Goal: Transaction & Acquisition: Purchase product/service

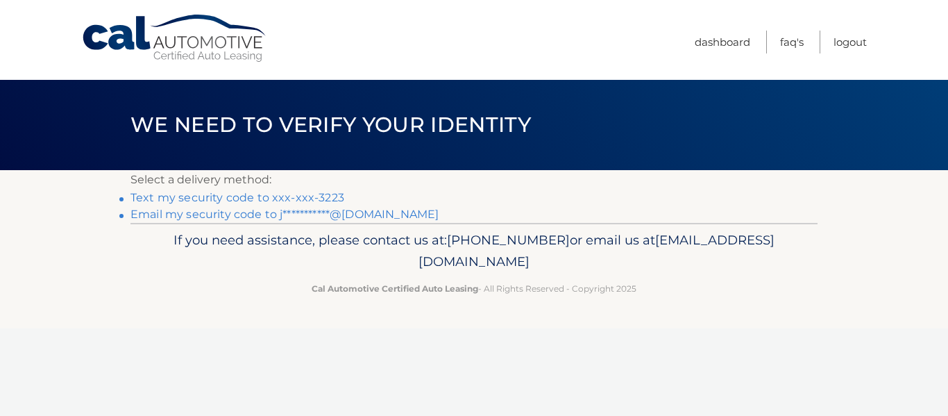
click at [207, 214] on link "**********" at bounding box center [284, 213] width 308 height 13
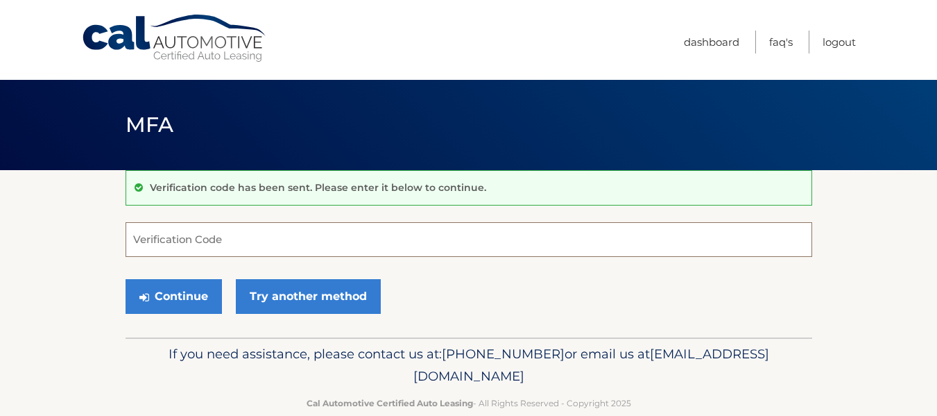
click at [171, 241] on input "Verification Code" at bounding box center [469, 239] width 687 height 35
click at [163, 234] on input "Verification Code" at bounding box center [469, 239] width 687 height 35
click at [184, 236] on input "Verification Code" at bounding box center [469, 239] width 687 height 35
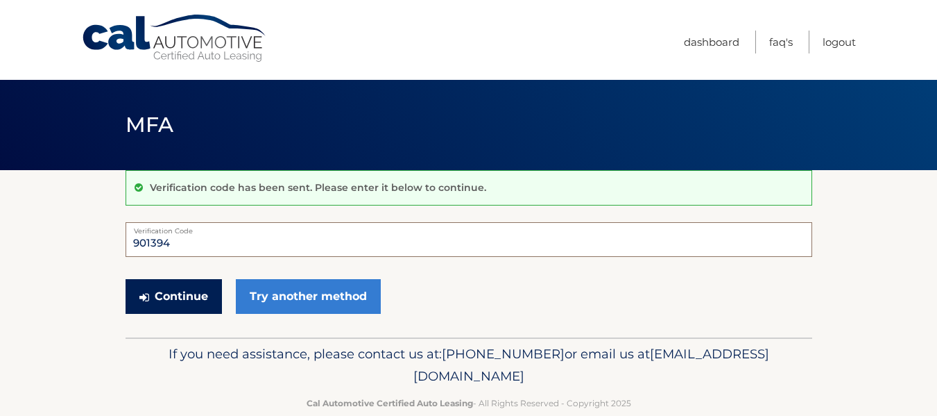
type input "901394"
click at [169, 300] on button "Continue" at bounding box center [174, 296] width 96 height 35
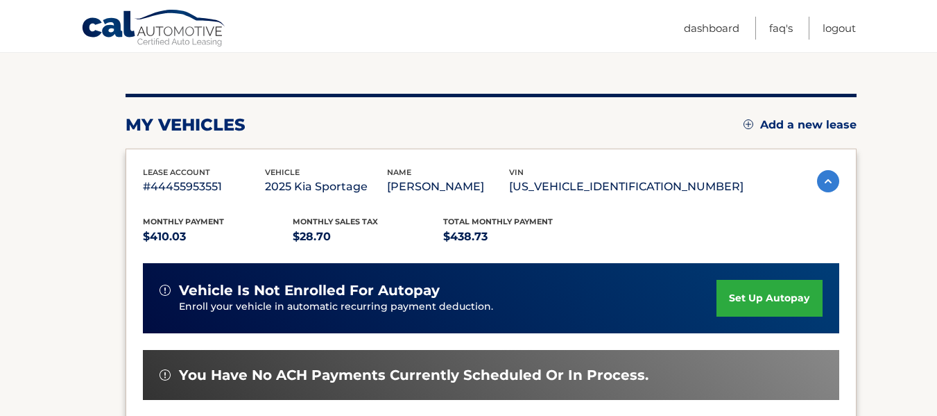
scroll to position [277, 0]
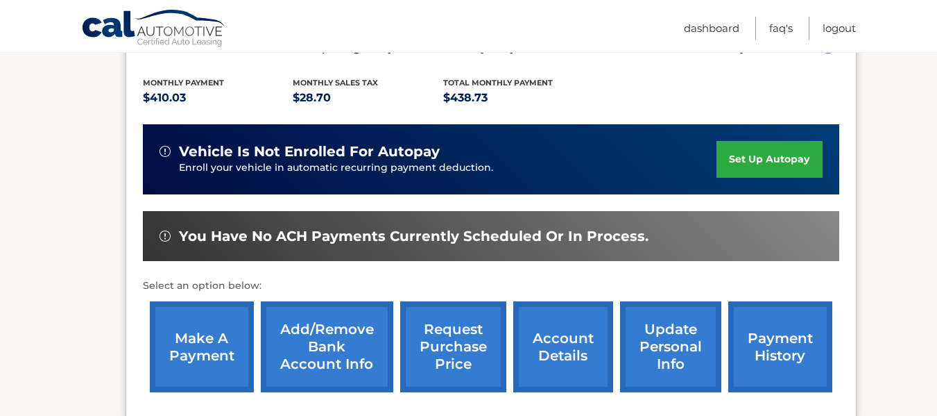
click at [184, 347] on link "make a payment" at bounding box center [202, 346] width 104 height 91
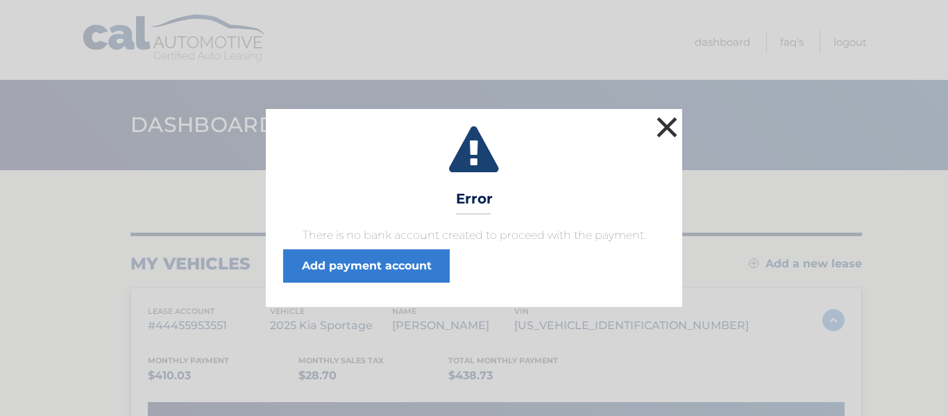
click at [665, 121] on button "×" at bounding box center [667, 127] width 28 height 28
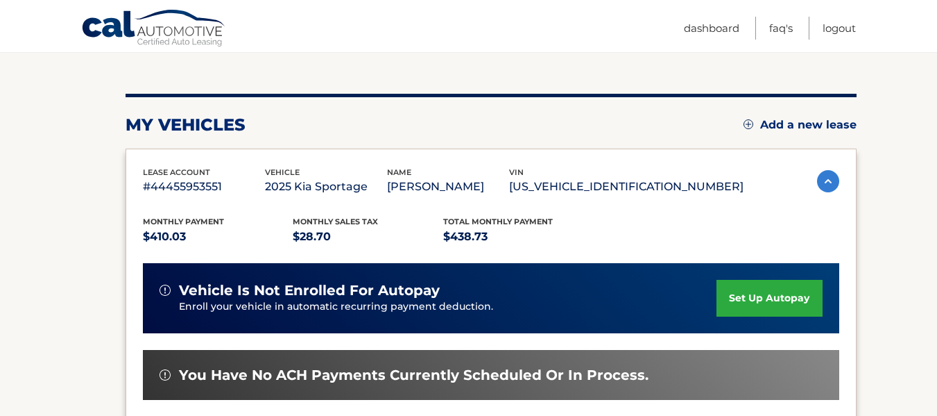
scroll to position [277, 0]
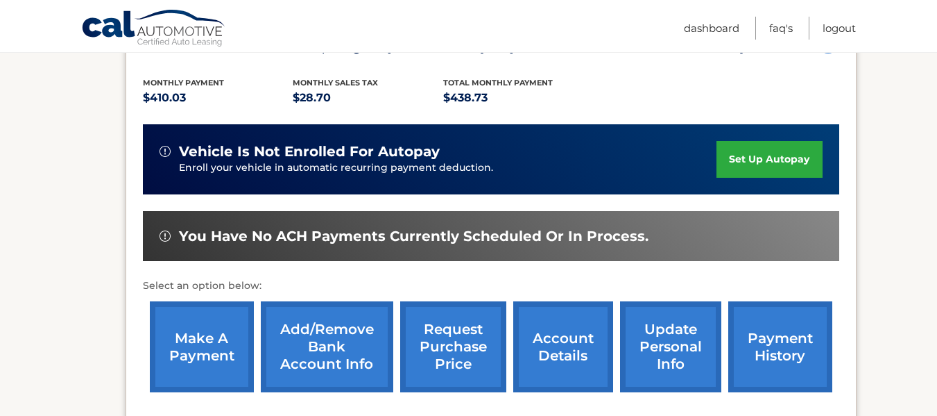
click at [232, 350] on link "make a payment" at bounding box center [202, 346] width 104 height 91
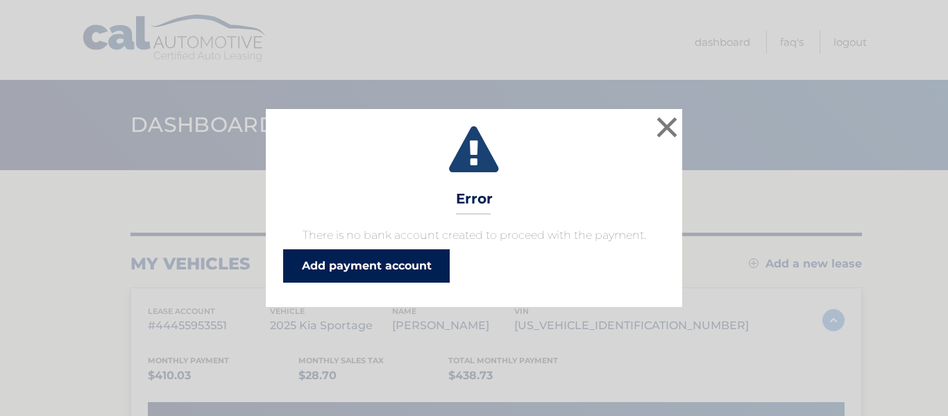
click at [399, 268] on link "Add payment account" at bounding box center [366, 265] width 166 height 33
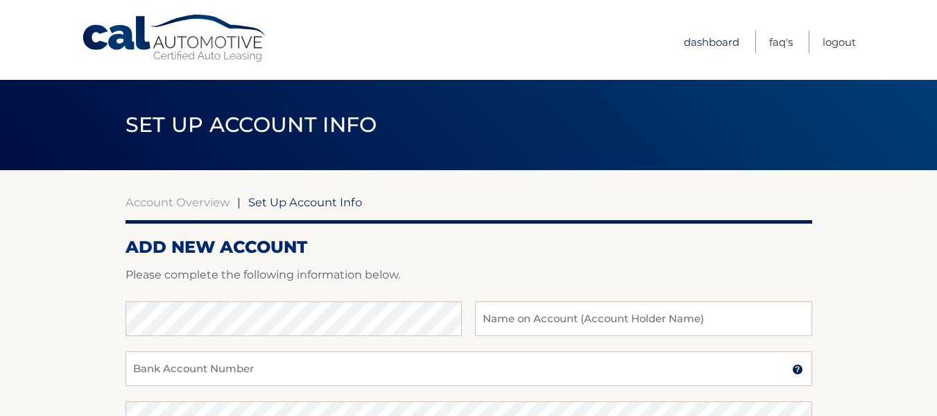
click at [687, 35] on link "Dashboard" at bounding box center [711, 42] width 55 height 23
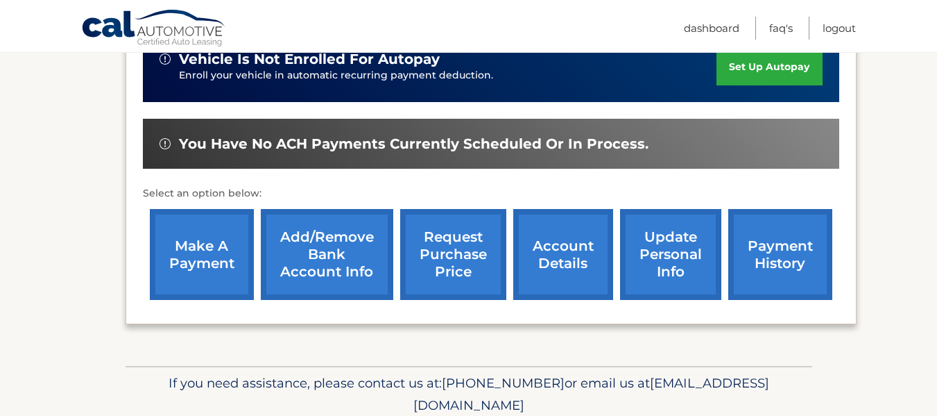
scroll to position [377, 0]
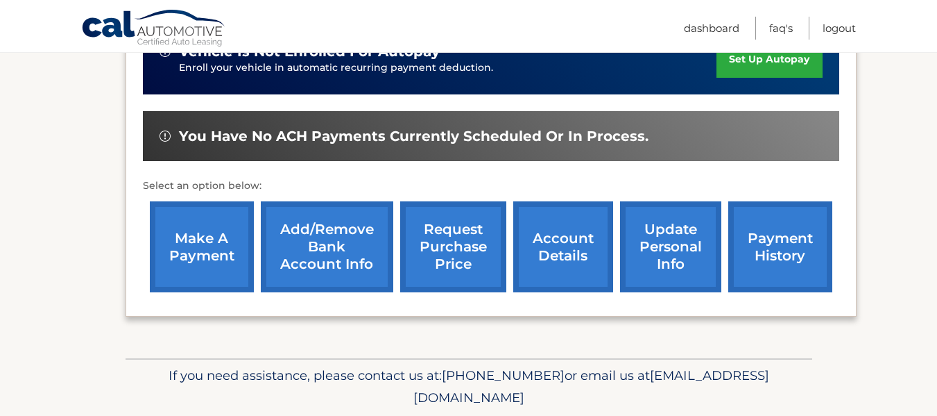
click at [813, 269] on link "payment history" at bounding box center [780, 246] width 104 height 91
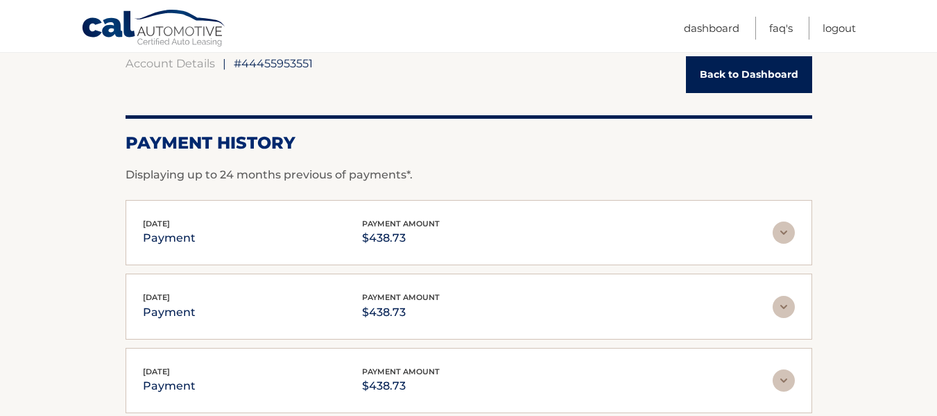
scroll to position [208, 0]
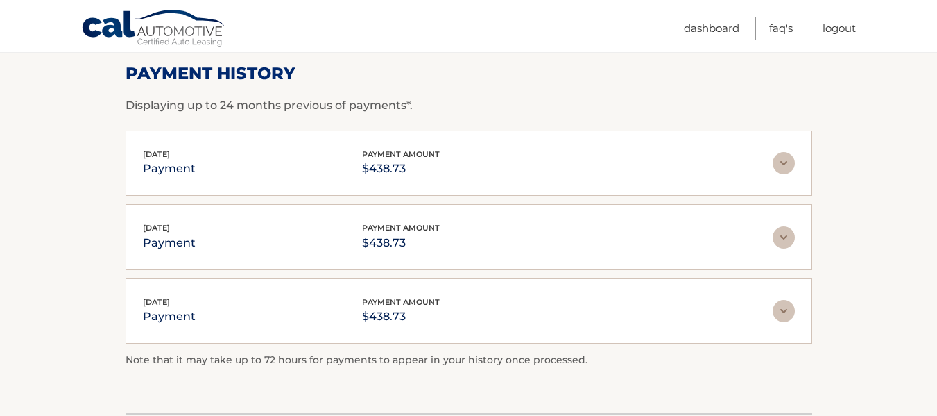
click at [791, 238] on img at bounding box center [784, 237] width 22 height 22
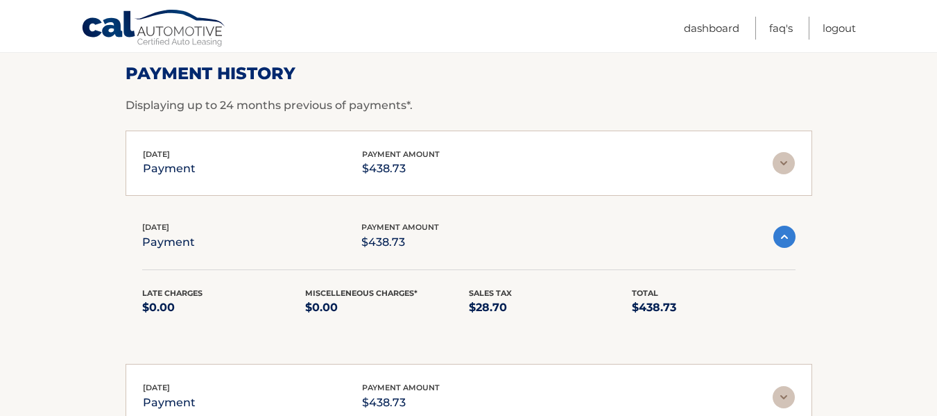
click at [791, 238] on img at bounding box center [784, 236] width 22 height 22
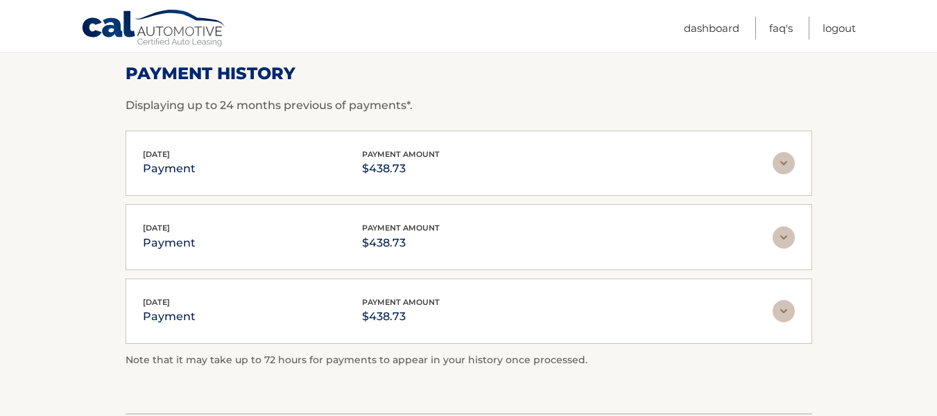
click at [781, 166] on img at bounding box center [784, 163] width 22 height 22
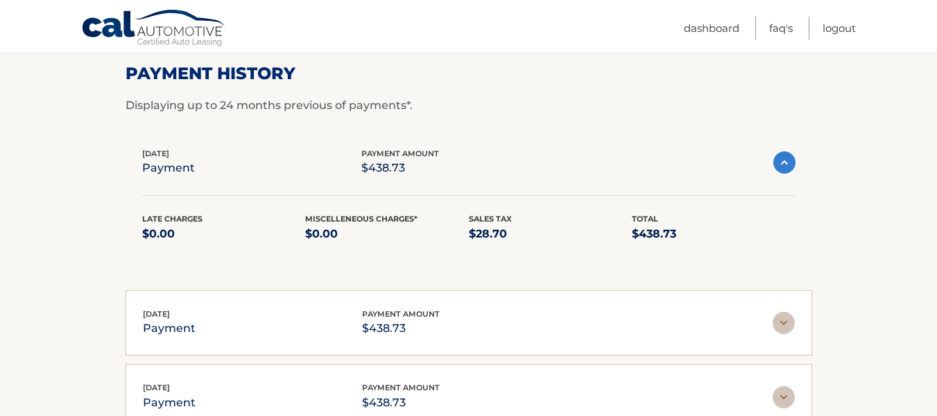
click at [780, 166] on img at bounding box center [784, 162] width 22 height 22
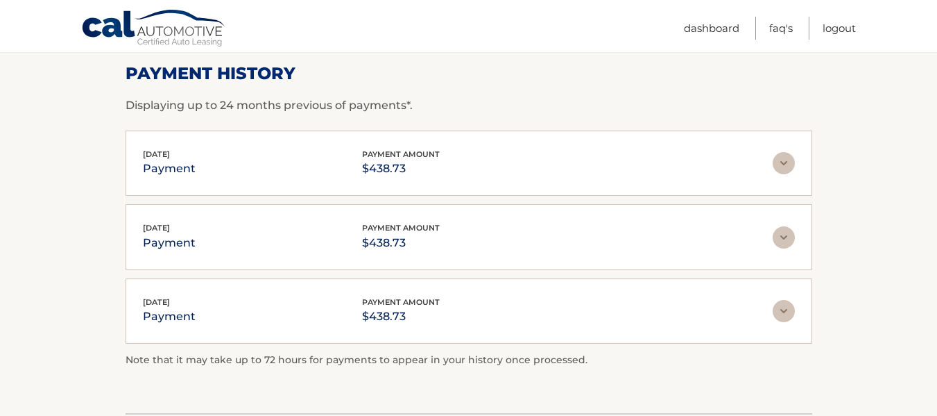
click at [778, 311] on img at bounding box center [784, 311] width 22 height 22
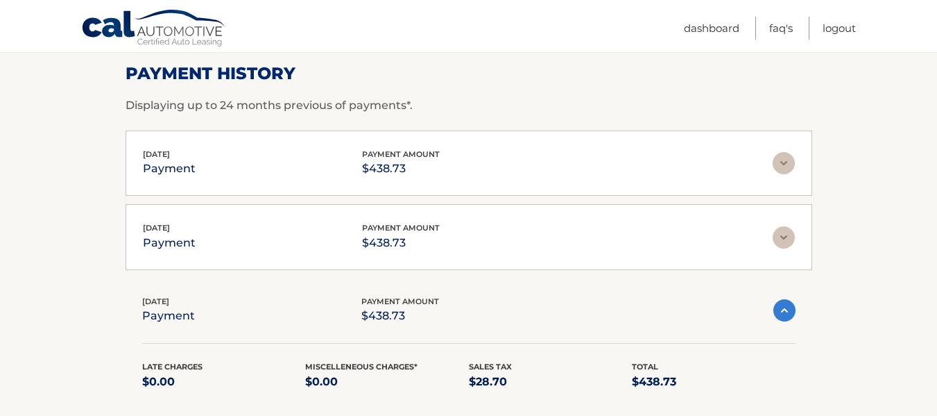
click at [778, 311] on img at bounding box center [784, 310] width 22 height 22
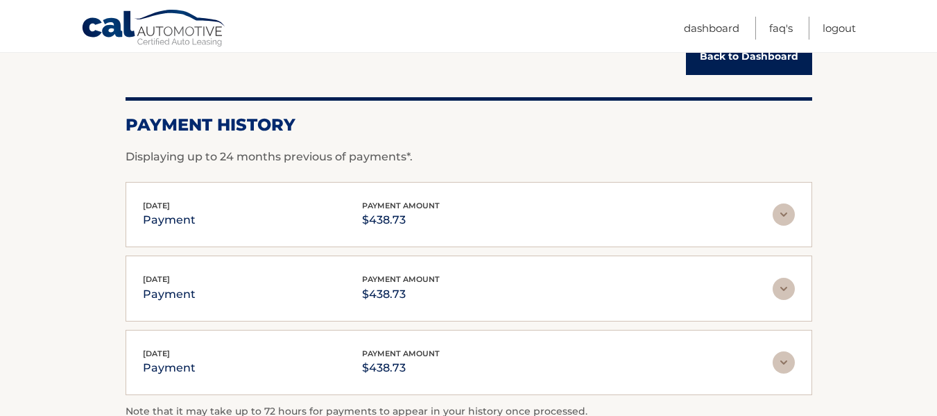
scroll to position [112, 0]
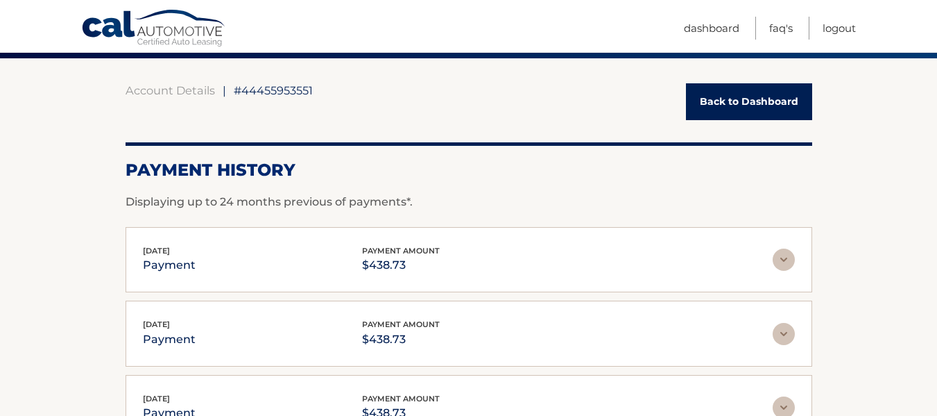
click at [767, 97] on link "Back to Dashboard" at bounding box center [749, 101] width 126 height 37
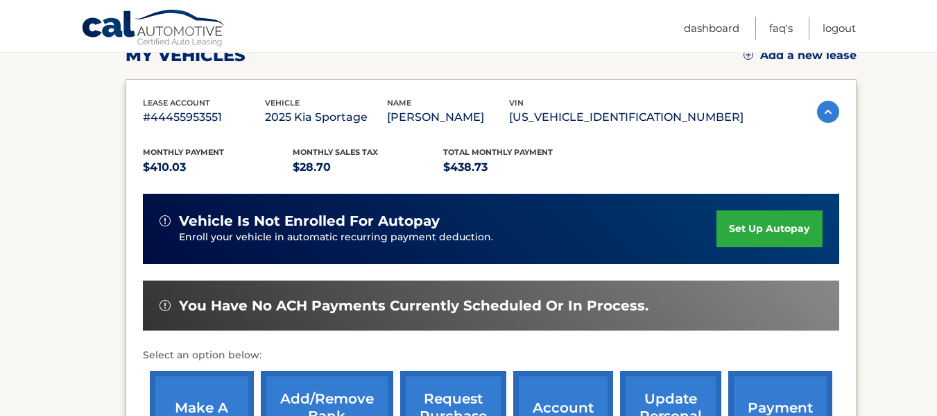
scroll to position [416, 0]
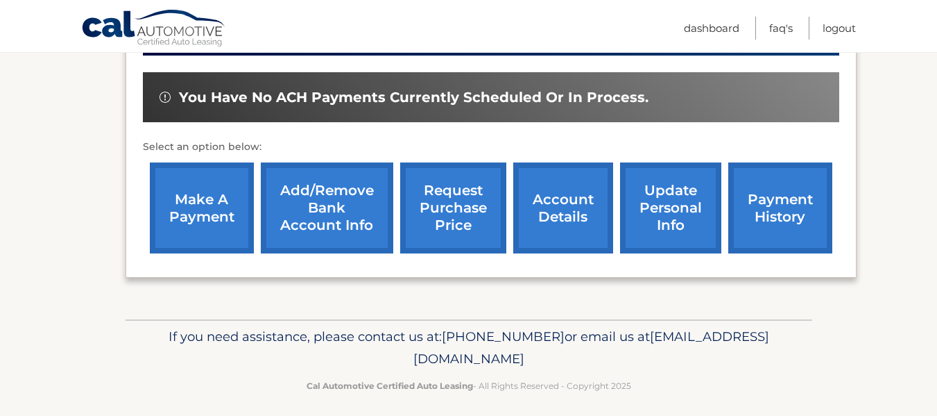
click at [359, 216] on link "Add/Remove bank account info" at bounding box center [327, 207] width 132 height 91
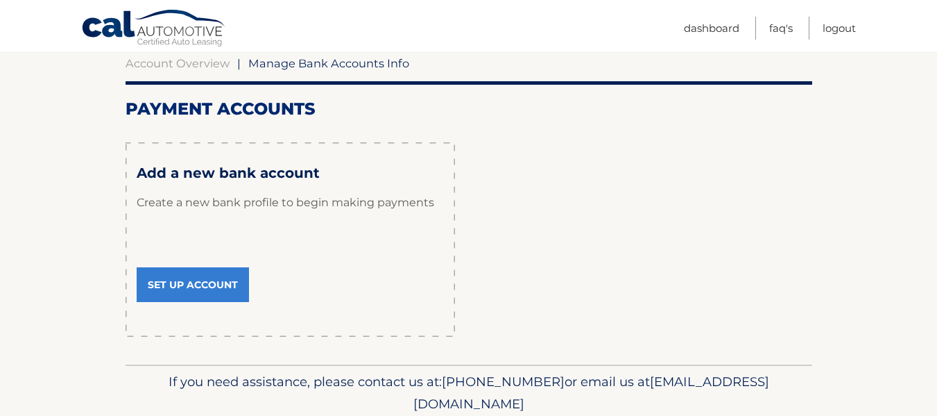
scroll to position [193, 0]
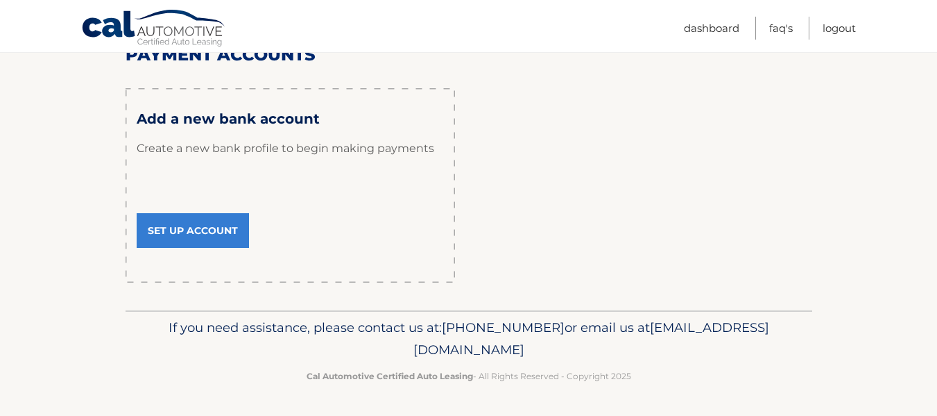
click at [221, 234] on link "Set Up Account" at bounding box center [193, 230] width 112 height 35
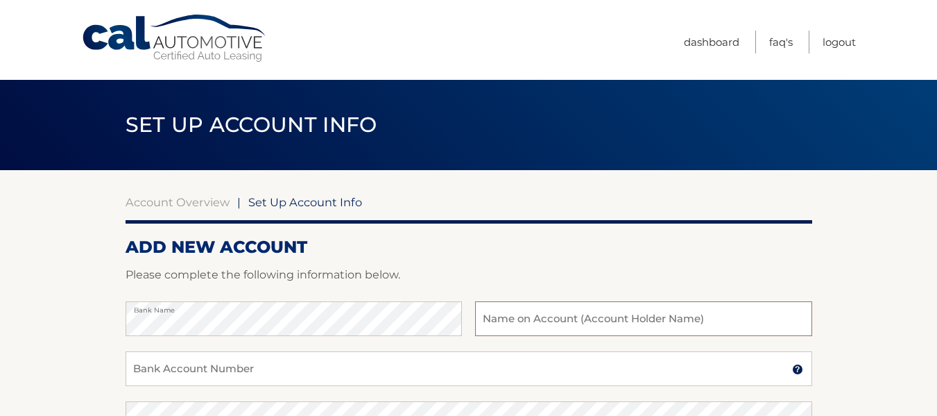
click at [522, 310] on input "text" at bounding box center [643, 318] width 336 height 35
type input "[PERSON_NAME]"
click at [259, 375] on input "Bank Account Number" at bounding box center [469, 368] width 687 height 35
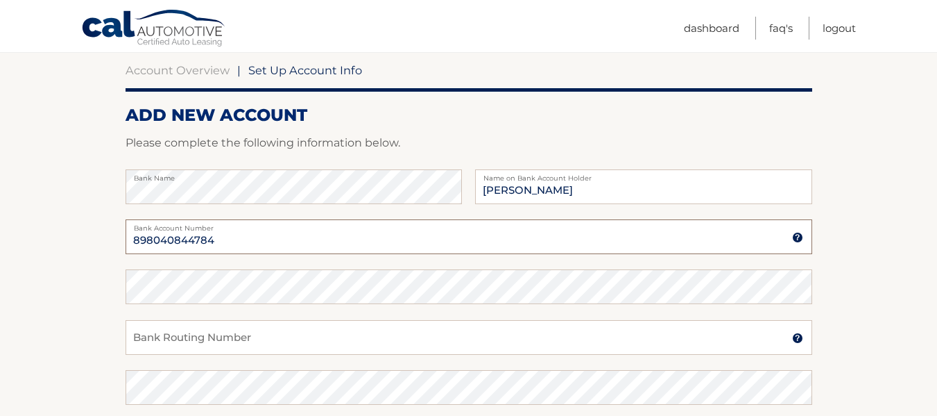
scroll to position [144, 0]
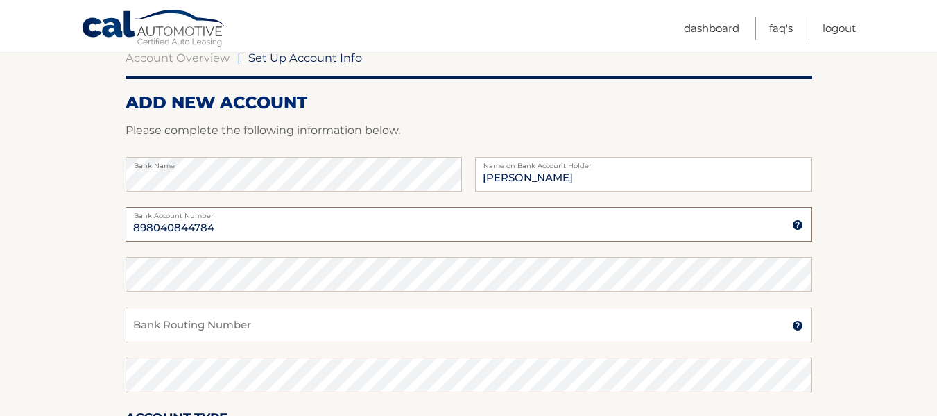
type input "898040844784"
click at [207, 334] on input "Bank Routing Number" at bounding box center [469, 324] width 687 height 35
type input "063100277"
click at [891, 315] on section "Account Overview | Set Up Account Info ADD NEW ACCOUNT Please complete the foll…" at bounding box center [468, 290] width 937 height 529
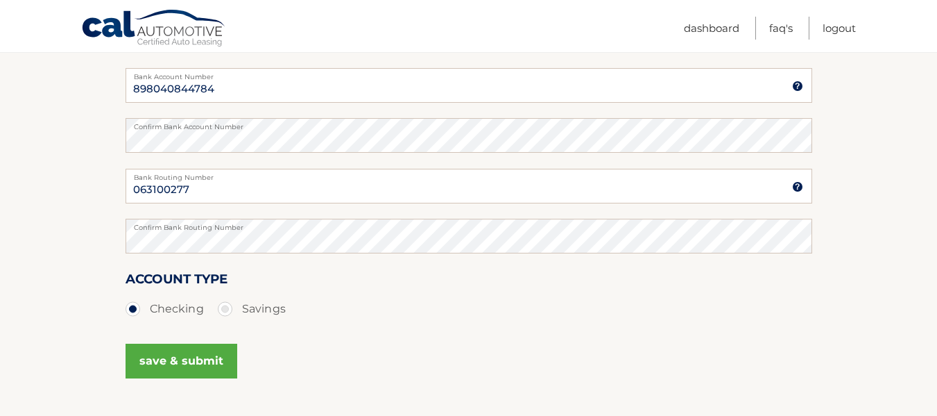
scroll to position [389, 0]
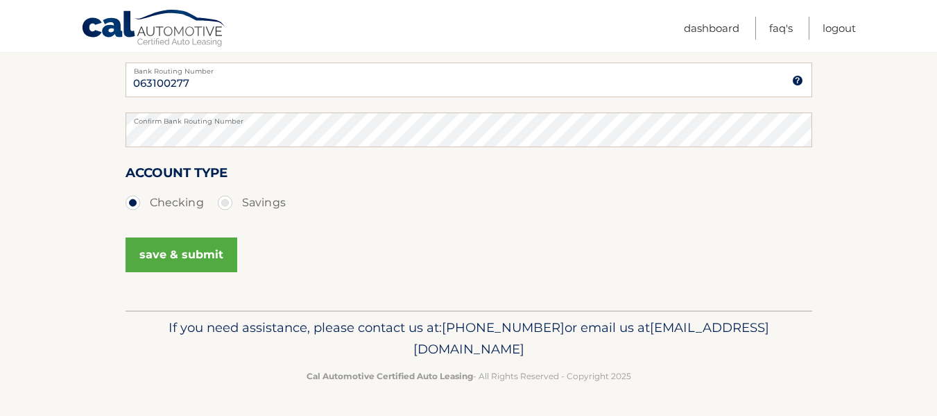
click at [201, 254] on button "save & submit" at bounding box center [182, 254] width 112 height 35
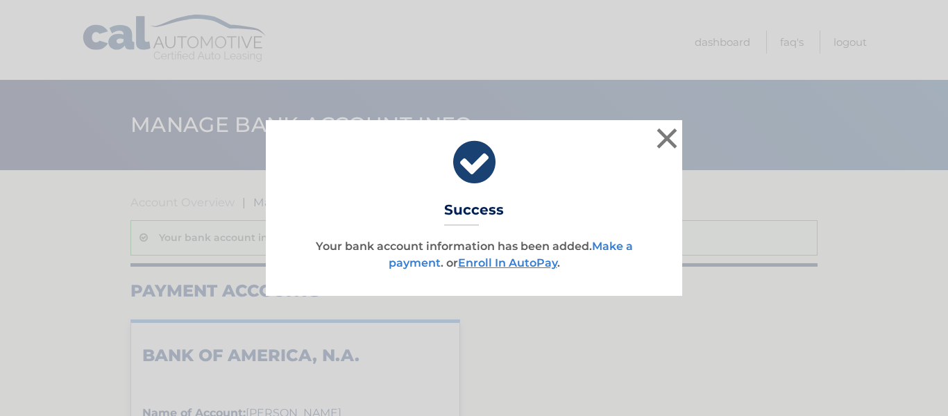
click at [406, 261] on link "Make a payment" at bounding box center [510, 254] width 244 height 30
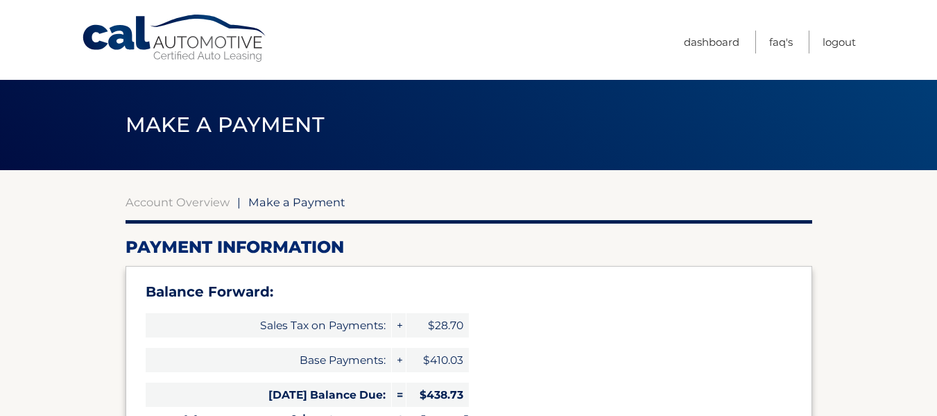
select select "MjNmZDMyYmUtMzIzZi00NzE0LWFhOTEtZGU2MzdiZDFlYjcw"
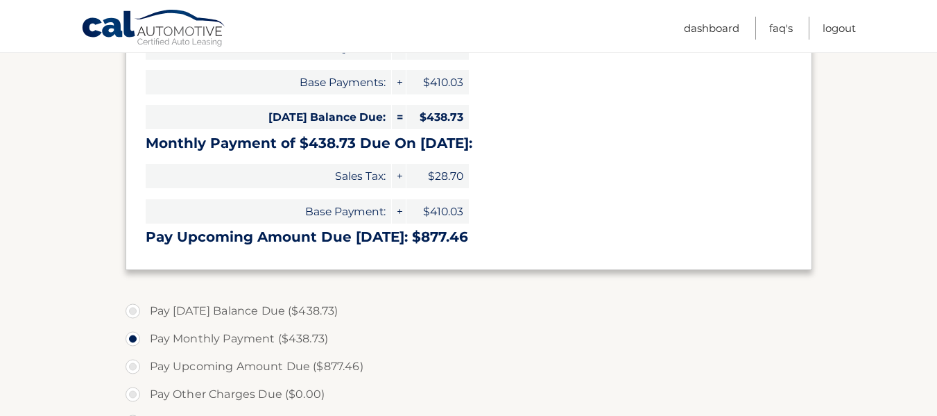
scroll to position [416, 0]
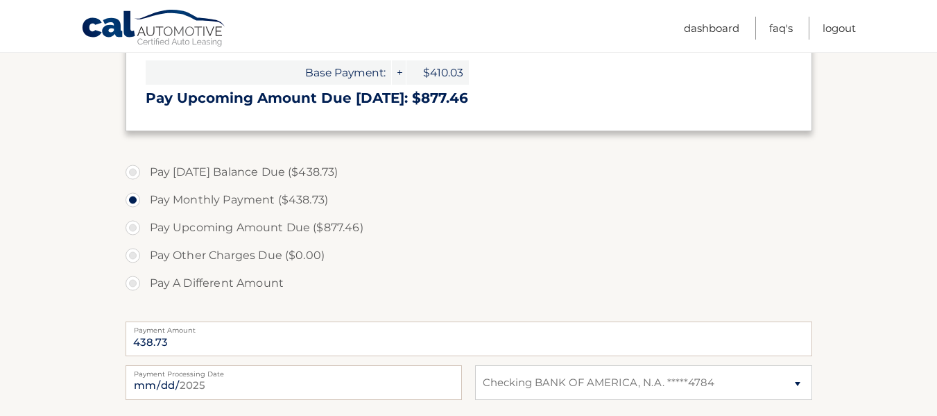
click at [130, 172] on label "Pay [DATE] Balance Due ($438.73)" at bounding box center [469, 172] width 687 height 28
click at [131, 172] on input "Pay [DATE] Balance Due ($438.73)" at bounding box center [138, 169] width 14 height 22
radio input "true"
click at [133, 200] on label "Pay Monthly Payment ($438.73)" at bounding box center [469, 200] width 687 height 28
click at [133, 200] on input "Pay Monthly Payment ($438.73)" at bounding box center [138, 197] width 14 height 22
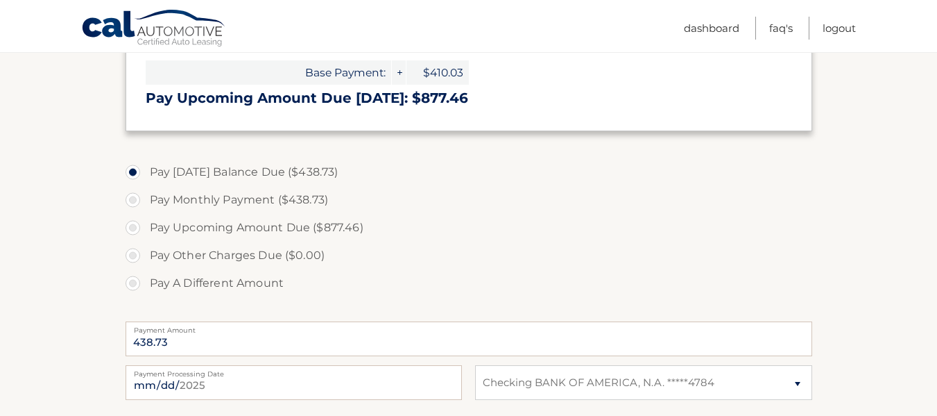
radio input "true"
click at [133, 168] on label "Pay Today's Balance Due ($438.73)" at bounding box center [469, 172] width 687 height 28
click at [133, 168] on input "Pay Today's Balance Due ($438.73)" at bounding box center [138, 169] width 14 height 22
radio input "true"
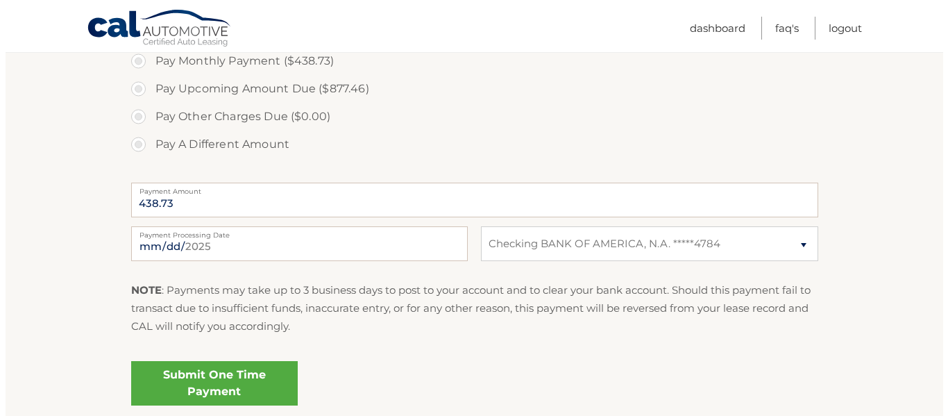
scroll to position [669, 0]
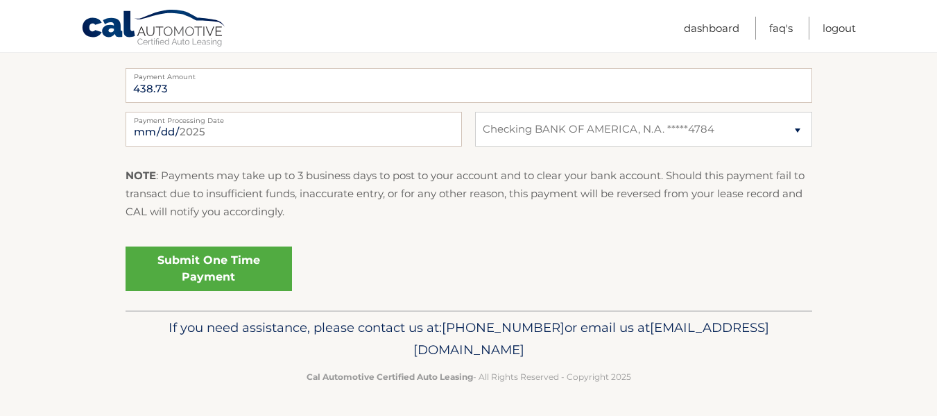
click at [220, 277] on link "Submit One Time Payment" at bounding box center [209, 268] width 166 height 44
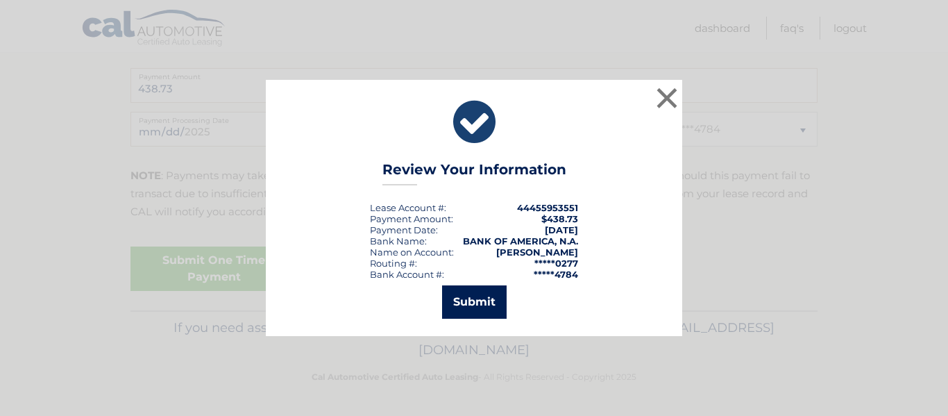
click at [456, 304] on button "Submit" at bounding box center [474, 301] width 65 height 33
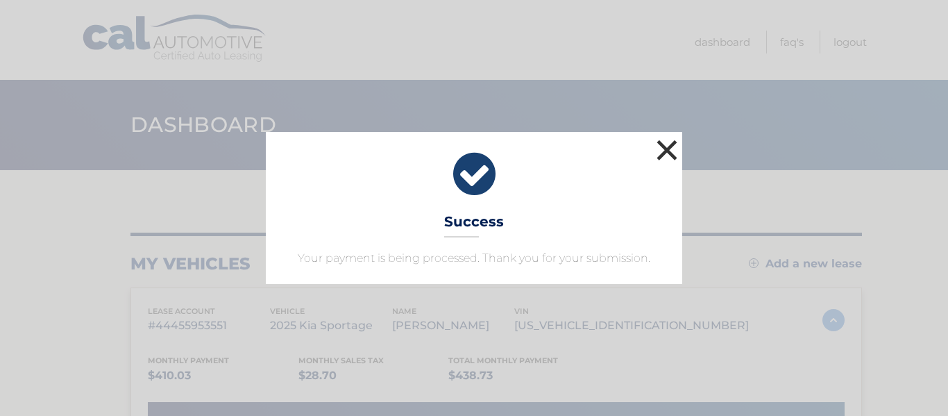
click at [662, 147] on button "×" at bounding box center [667, 150] width 28 height 28
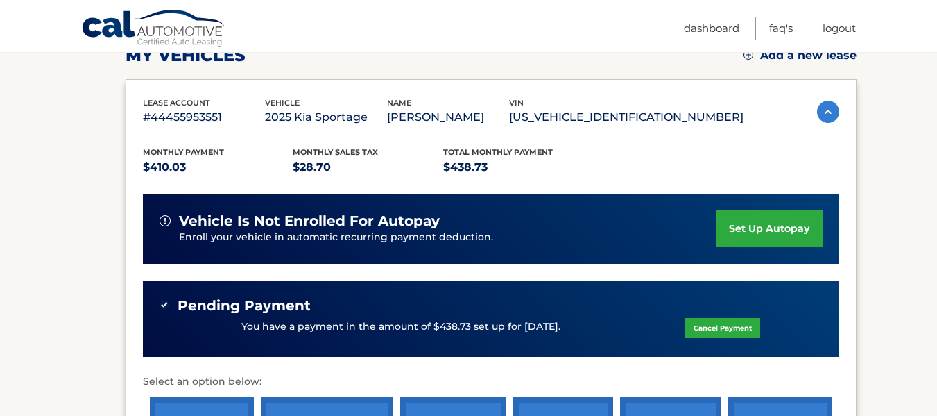
scroll to position [347, 0]
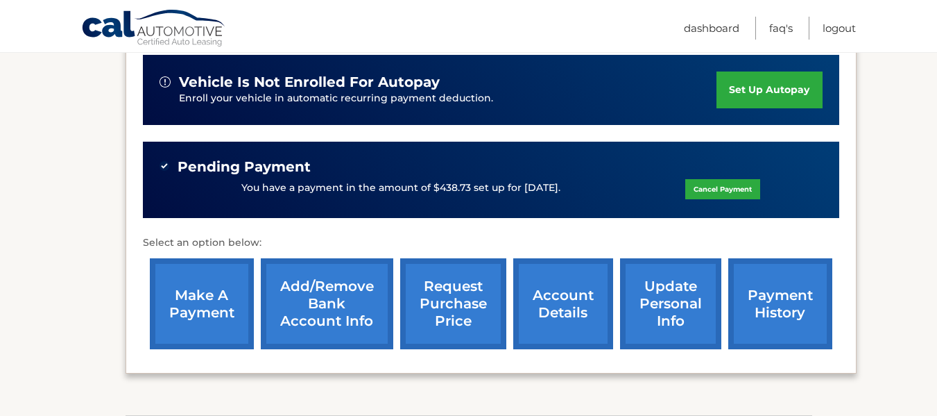
click at [780, 298] on link "payment history" at bounding box center [780, 303] width 104 height 91
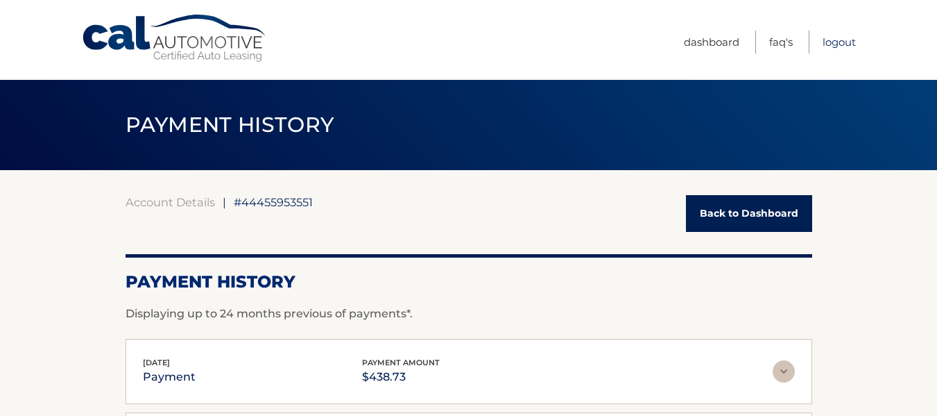
click at [845, 36] on link "Logout" at bounding box center [839, 42] width 33 height 23
